Goal: Task Accomplishment & Management: Manage account settings

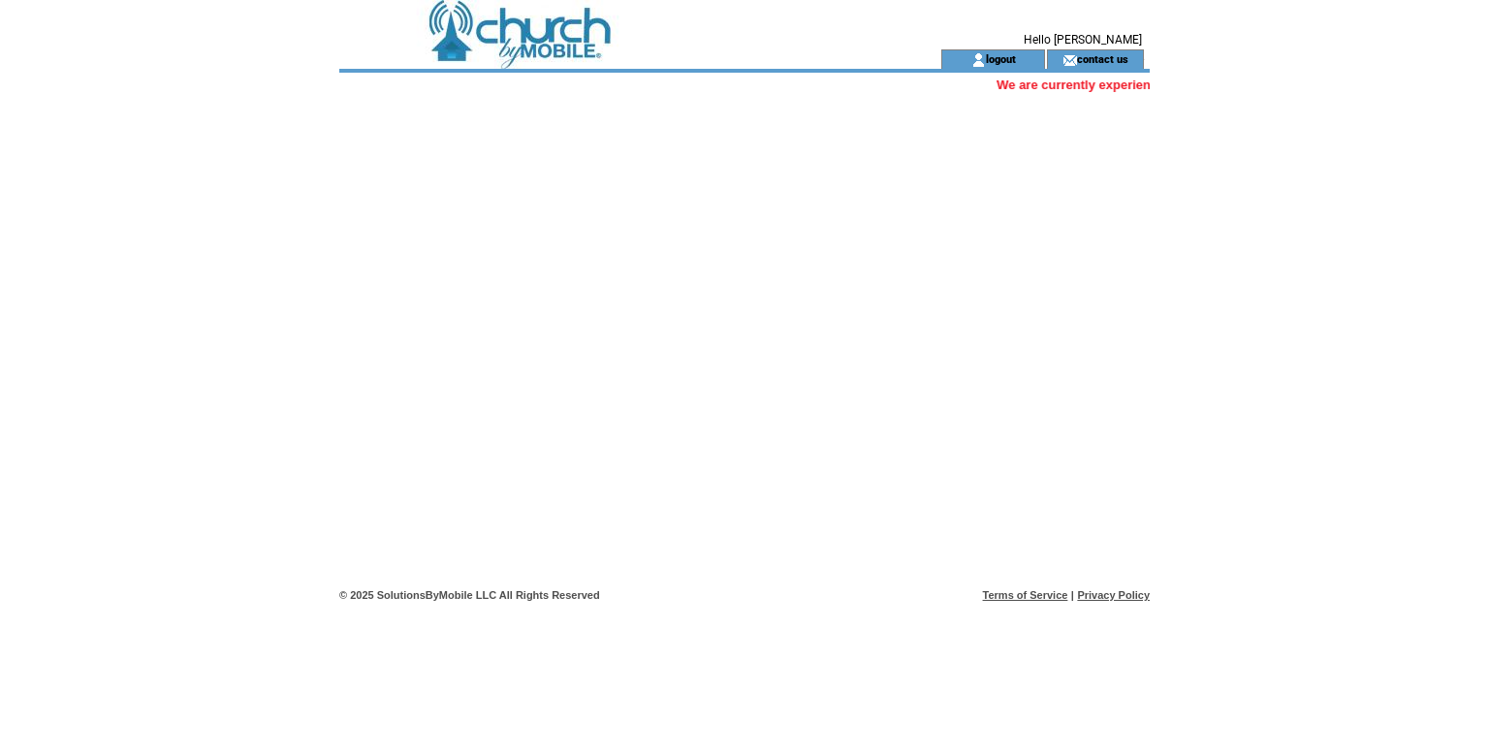
click at [541, 16] on td at bounding box center [605, 24] width 532 height 49
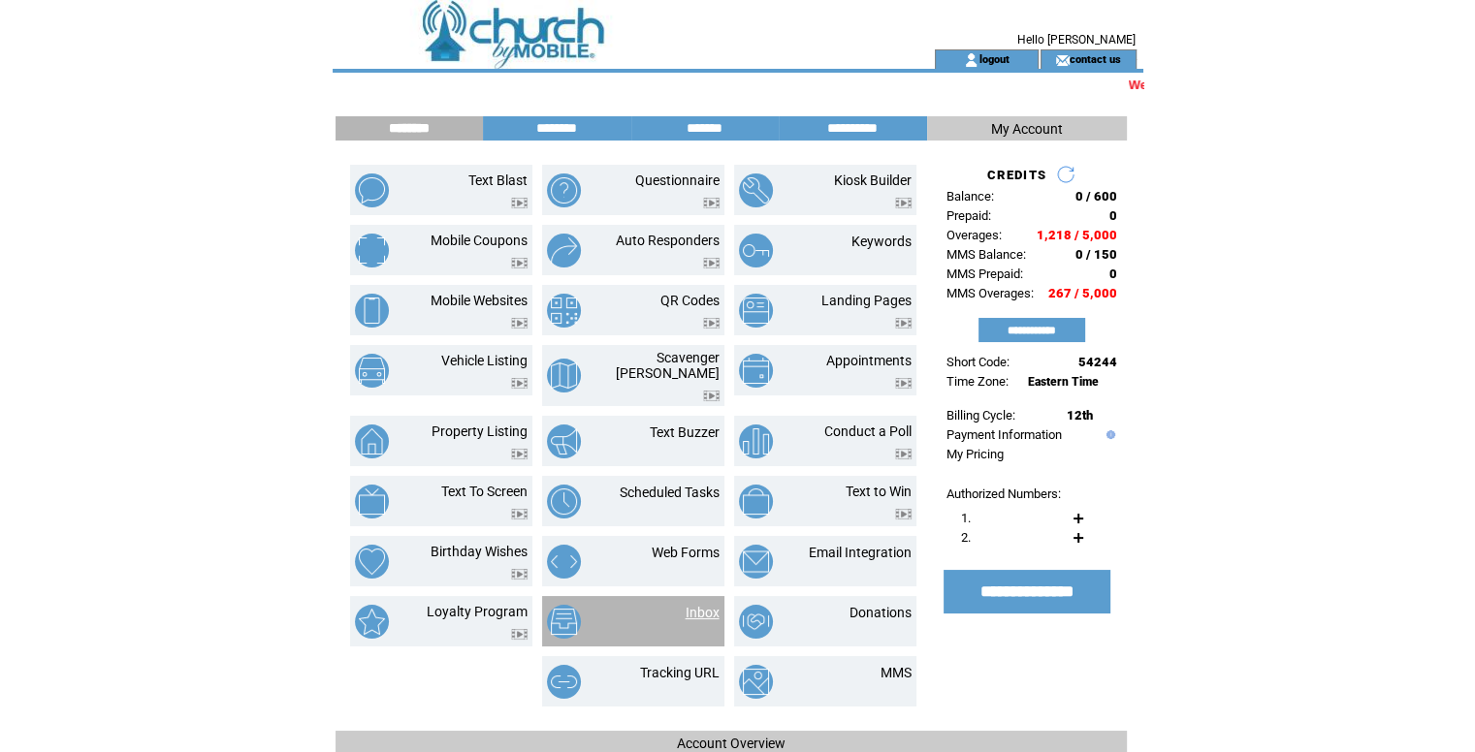
click at [710, 605] on link "Inbox" at bounding box center [703, 613] width 34 height 16
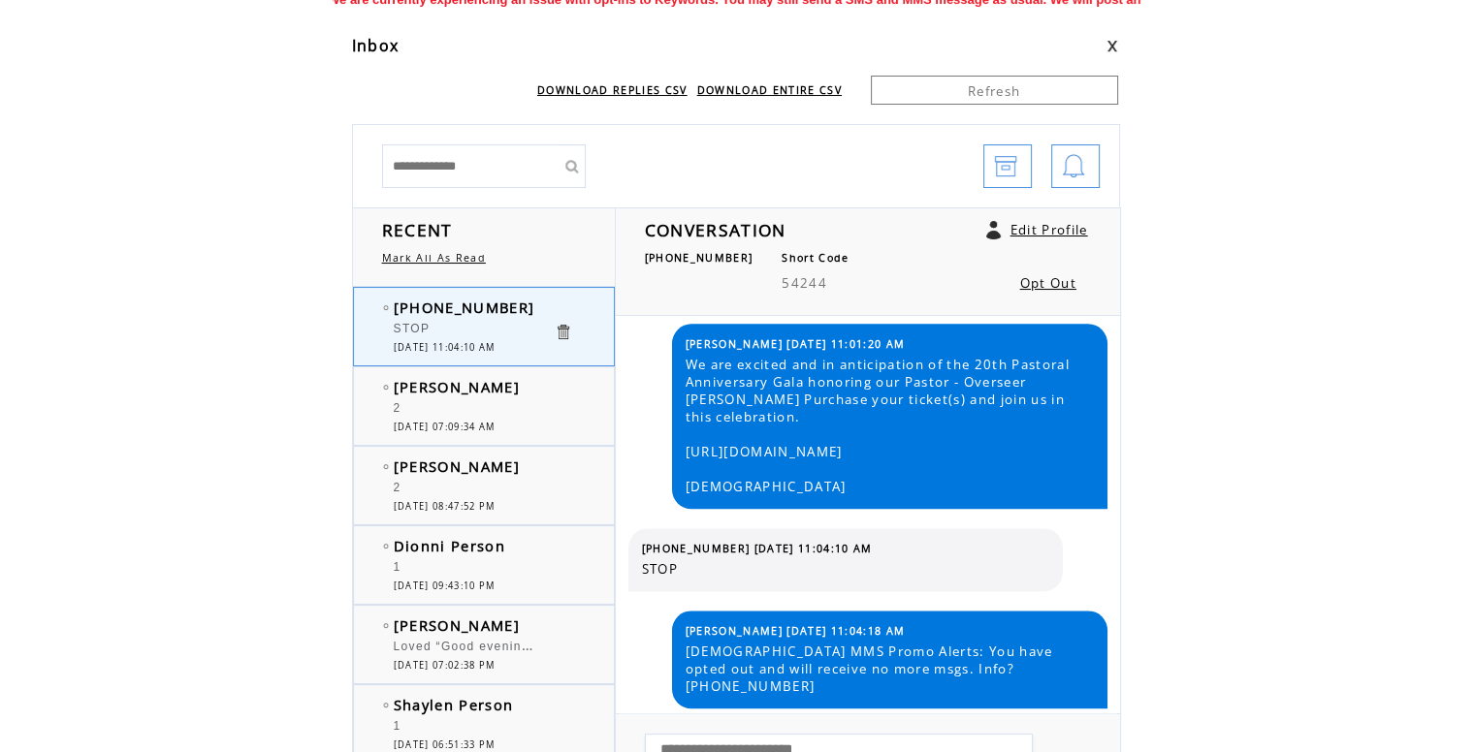
scroll to position [194, 0]
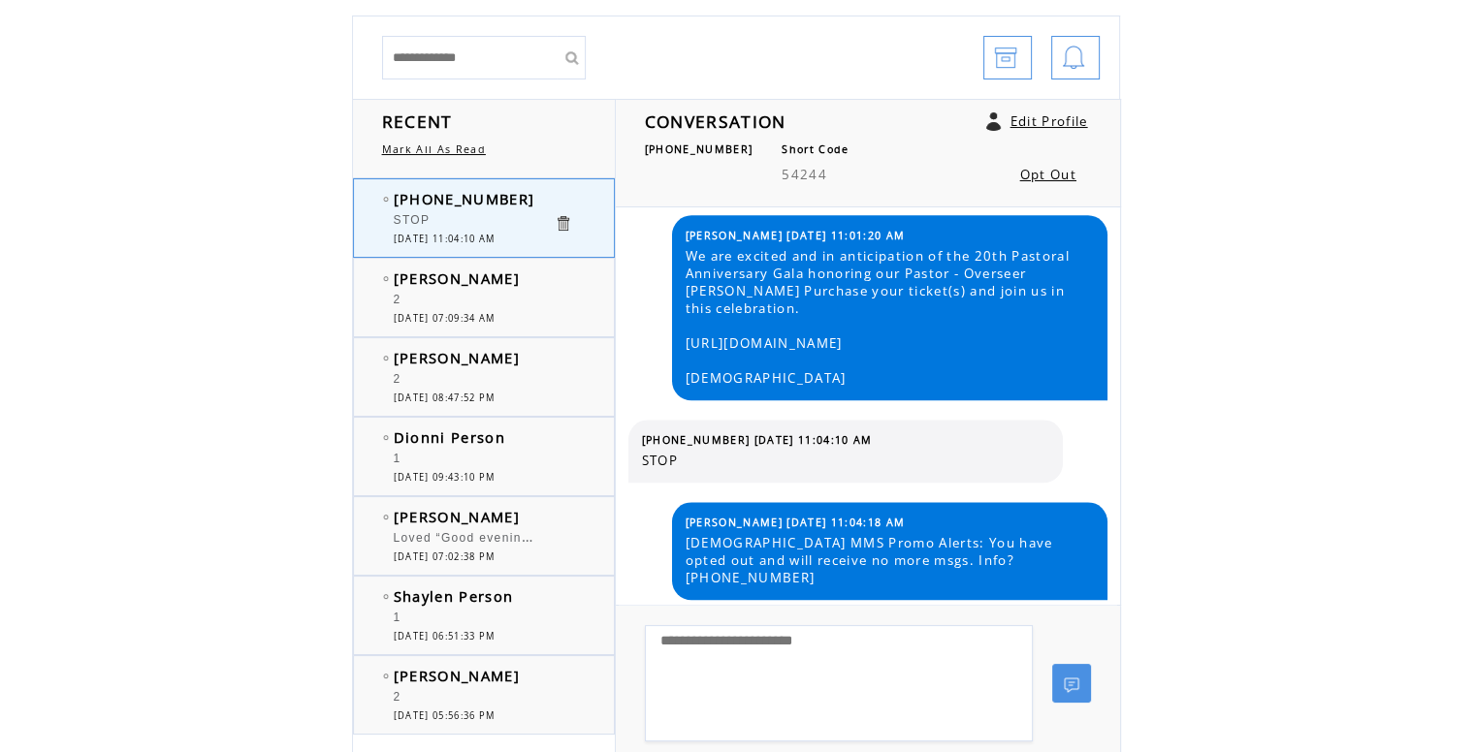
click at [450, 298] on div "2" at bounding box center [474, 302] width 160 height 19
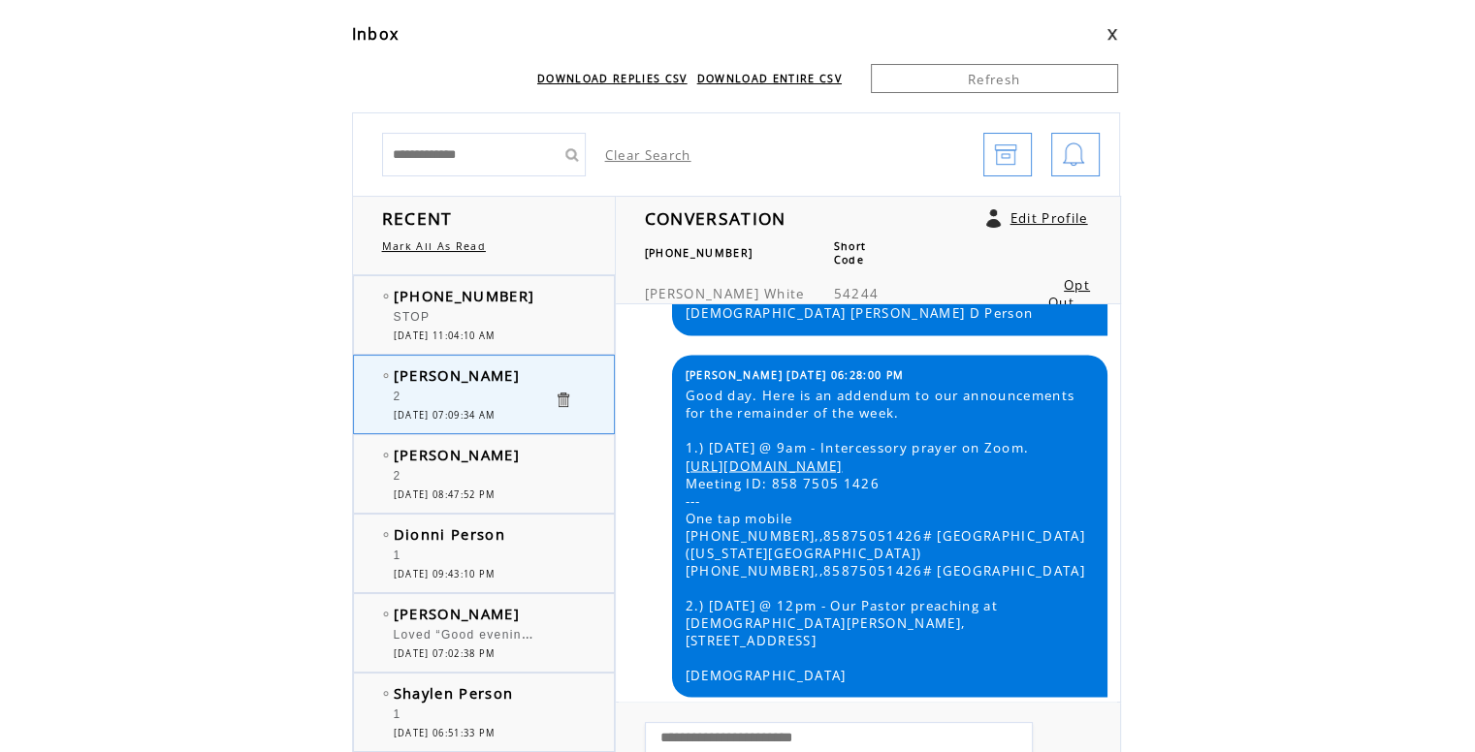
scroll to position [291, 0]
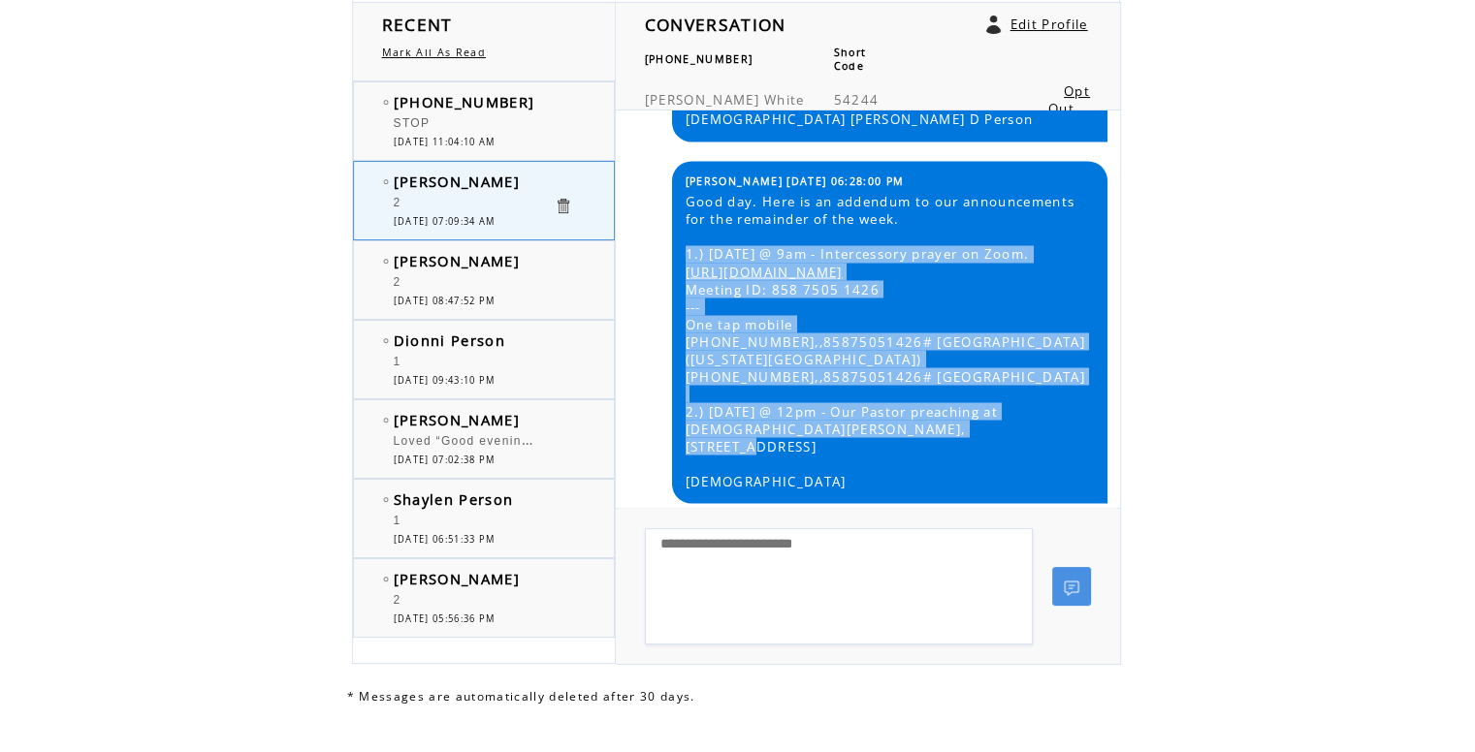
drag, startPoint x: 678, startPoint y: 283, endPoint x: 982, endPoint y: 446, distance: 345.3
click at [982, 446] on table "L Andre 08/29/2025 06:28:00 PM Good day. Here is an addendum to our announcemen…" at bounding box center [889, 332] width 417 height 325
copy span "1.) Sunday @ 9am - Intercessory prayer on Zoom. https://us02web.zoom.us/j/85875…"
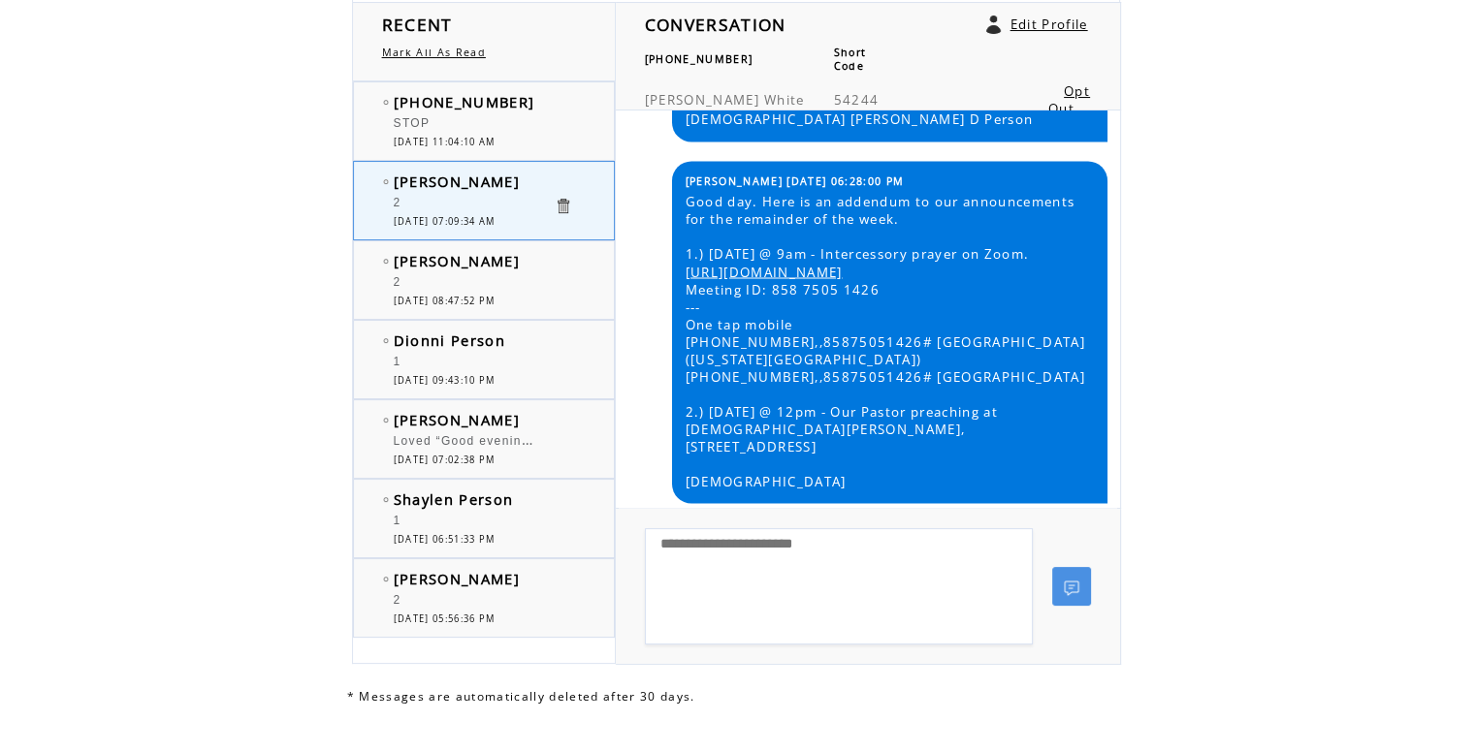
click at [1265, 214] on html "**********" at bounding box center [737, 85] width 1475 height 752
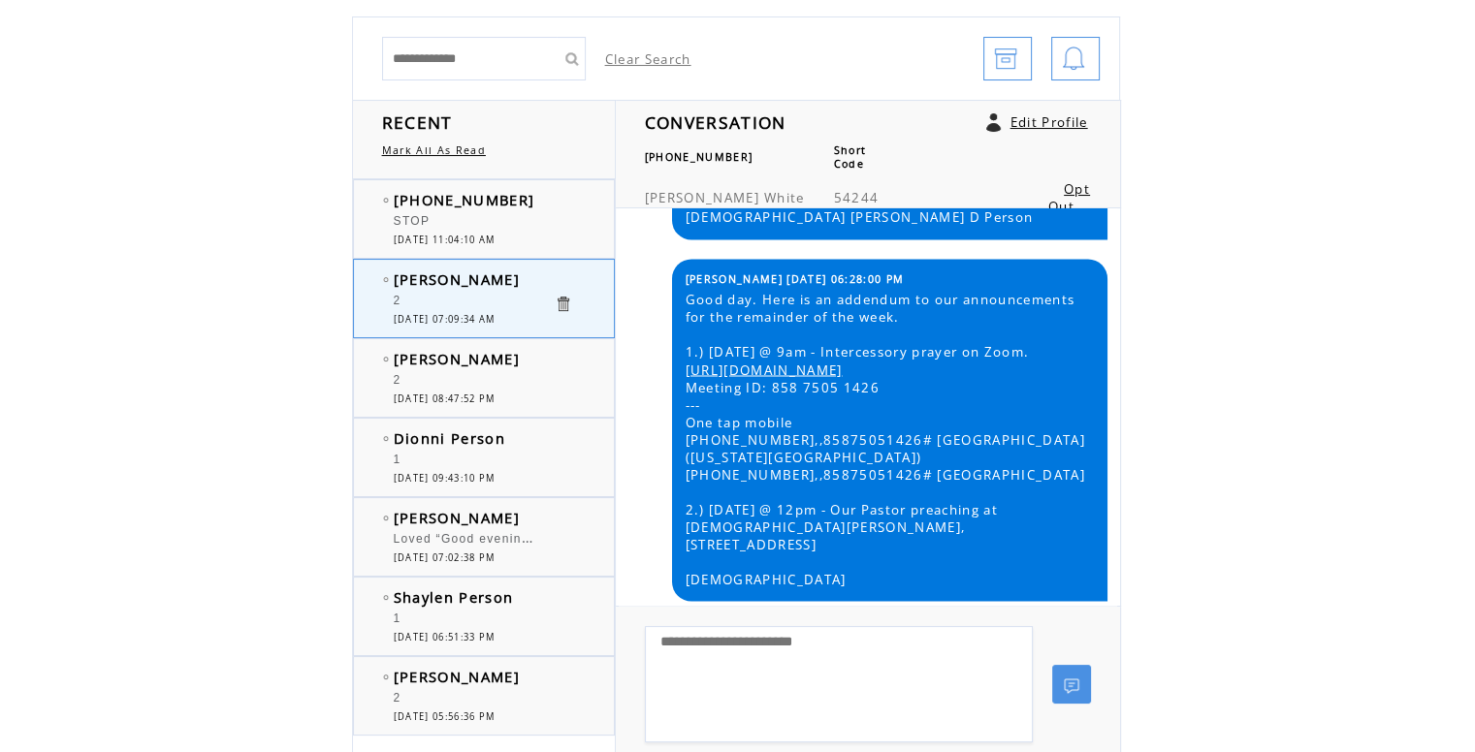
scroll to position [0, 0]
